Goal: Check status

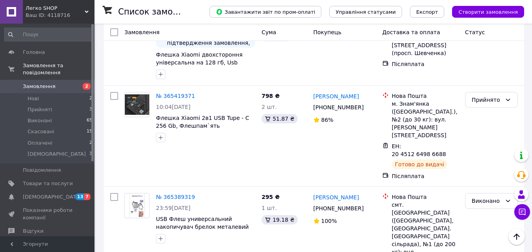
scroll to position [886, 0]
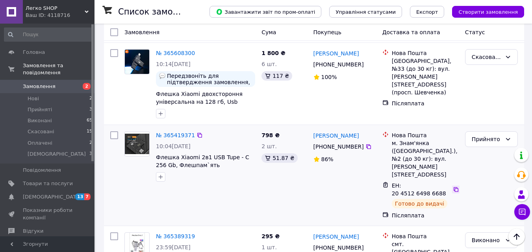
click at [454, 187] on icon at bounding box center [456, 190] width 6 height 6
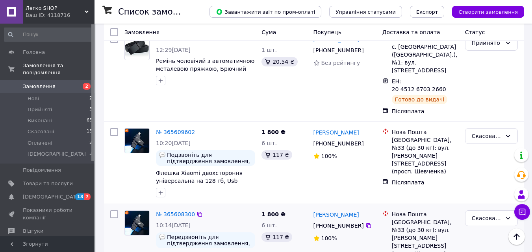
scroll to position [650, 0]
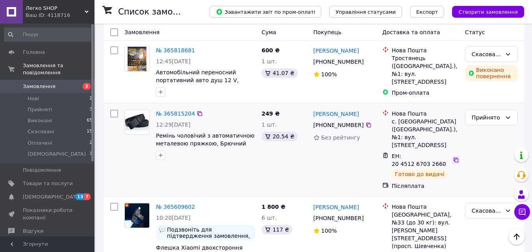
click at [453, 157] on icon at bounding box center [456, 160] width 6 height 6
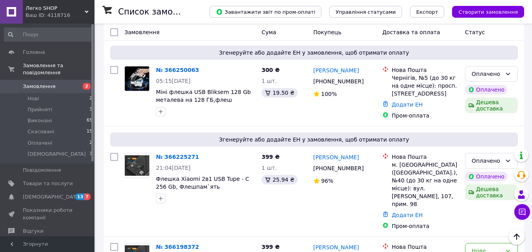
scroll to position [0, 0]
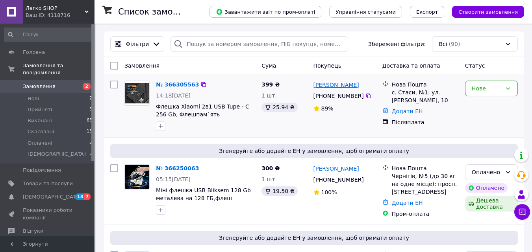
click at [349, 88] on link "[PERSON_NAME]" at bounding box center [337, 85] width 46 height 8
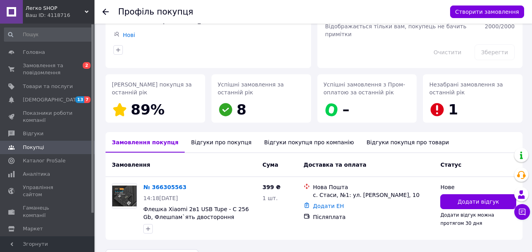
scroll to position [92, 0]
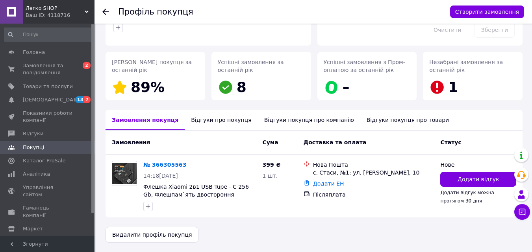
click at [207, 119] on div "Відгуки про покупця" at bounding box center [221, 120] width 73 height 20
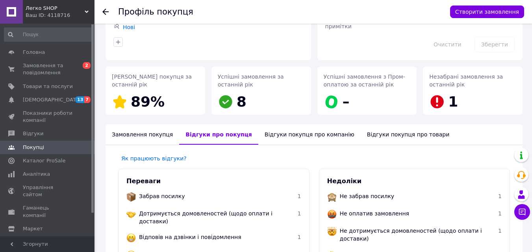
scroll to position [0, 0]
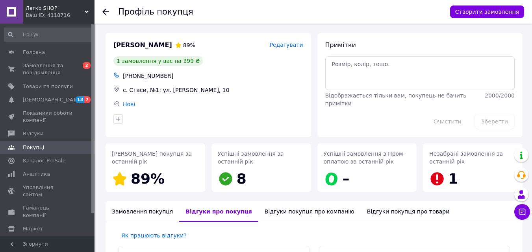
click at [104, 12] on use at bounding box center [105, 12] width 6 height 6
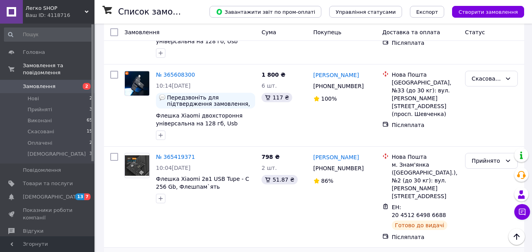
scroll to position [867, 0]
